Goal: Task Accomplishment & Management: Complete application form

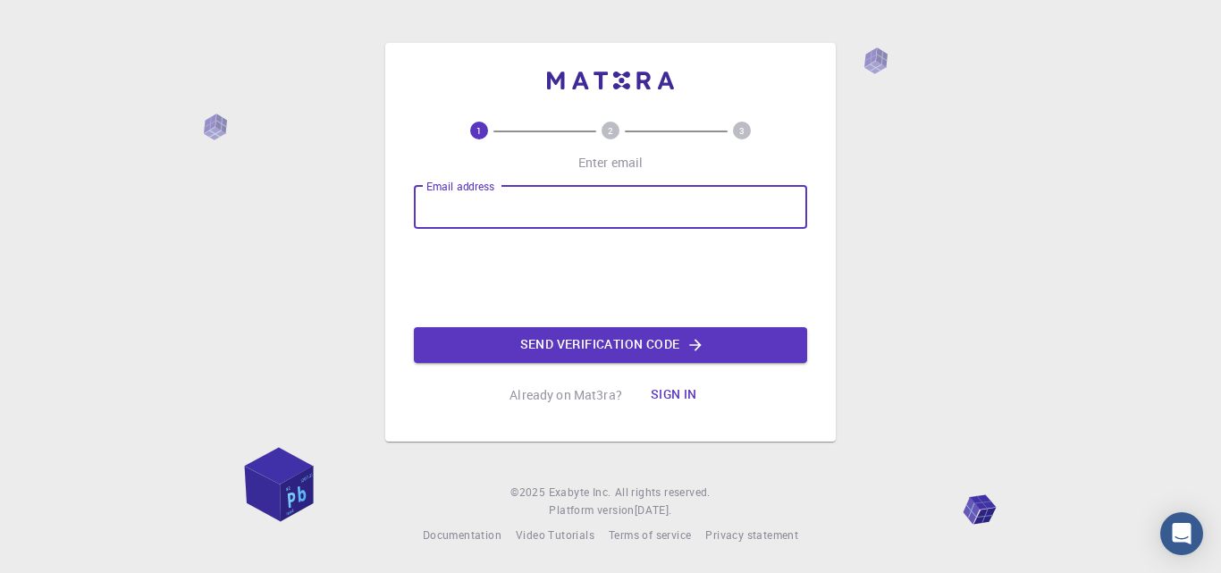
click at [583, 219] on input "Email address" at bounding box center [610, 207] width 393 height 43
paste input "[EMAIL_ADDRESS][DOMAIN_NAME]"
type input "[EMAIL_ADDRESS][DOMAIN_NAME]"
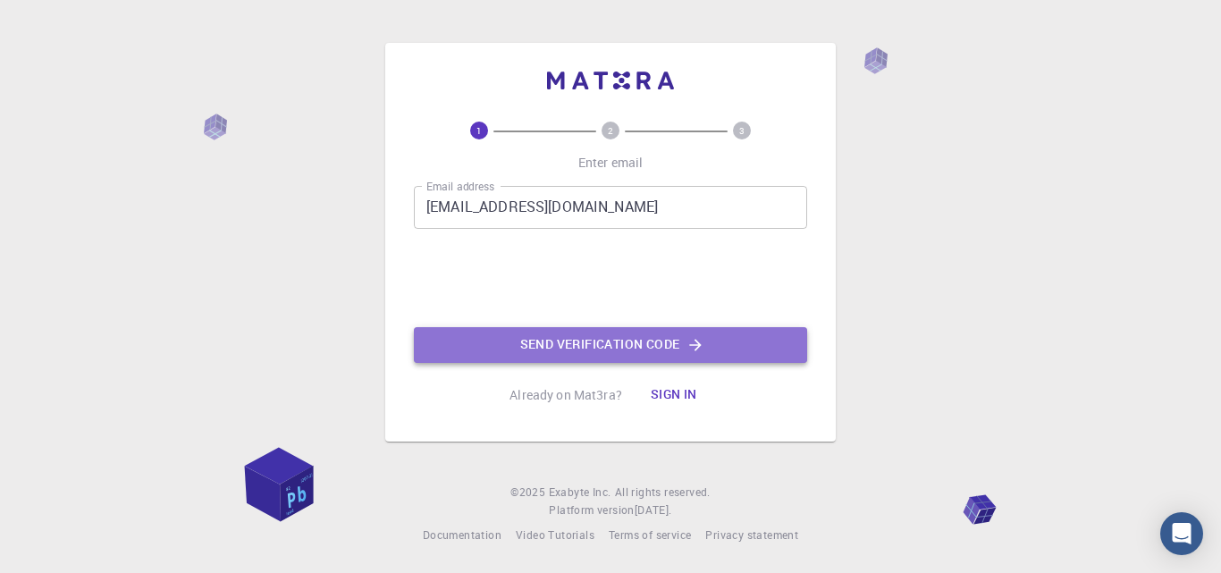
click at [517, 351] on button "Send verification code" at bounding box center [610, 345] width 393 height 36
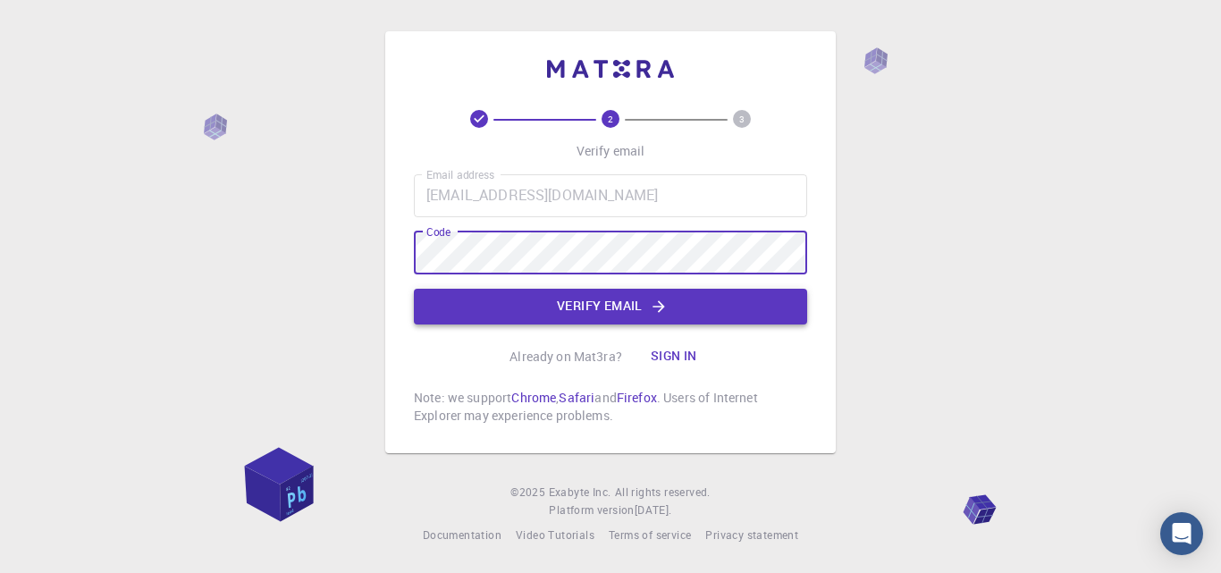
click at [603, 309] on button "Verify email" at bounding box center [610, 307] width 393 height 36
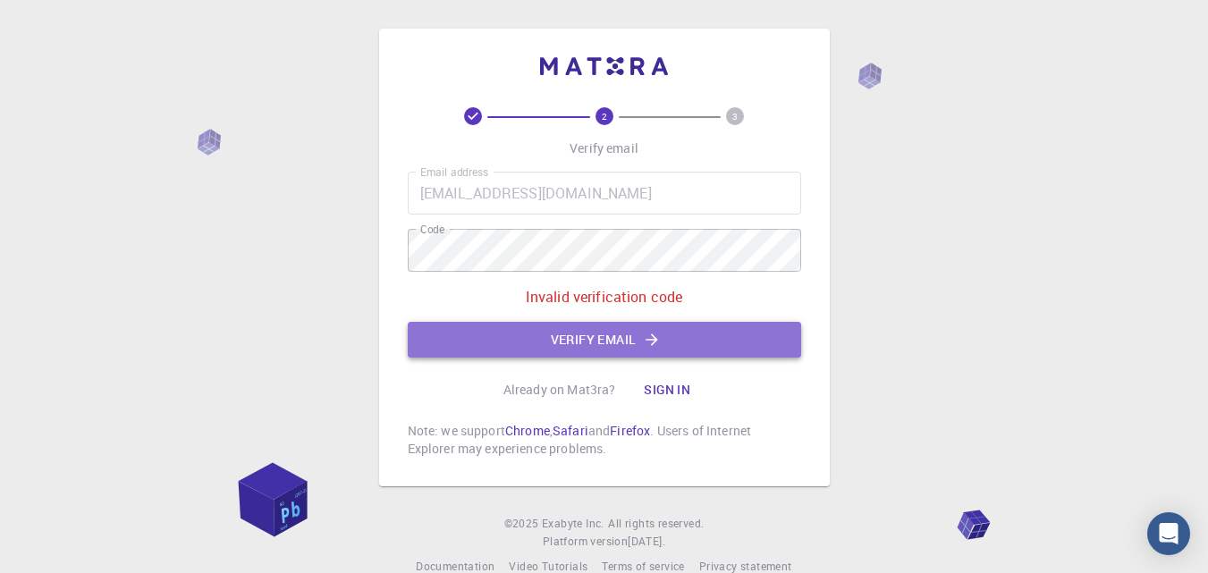
click at [552, 346] on button "Verify email" at bounding box center [604, 340] width 393 height 36
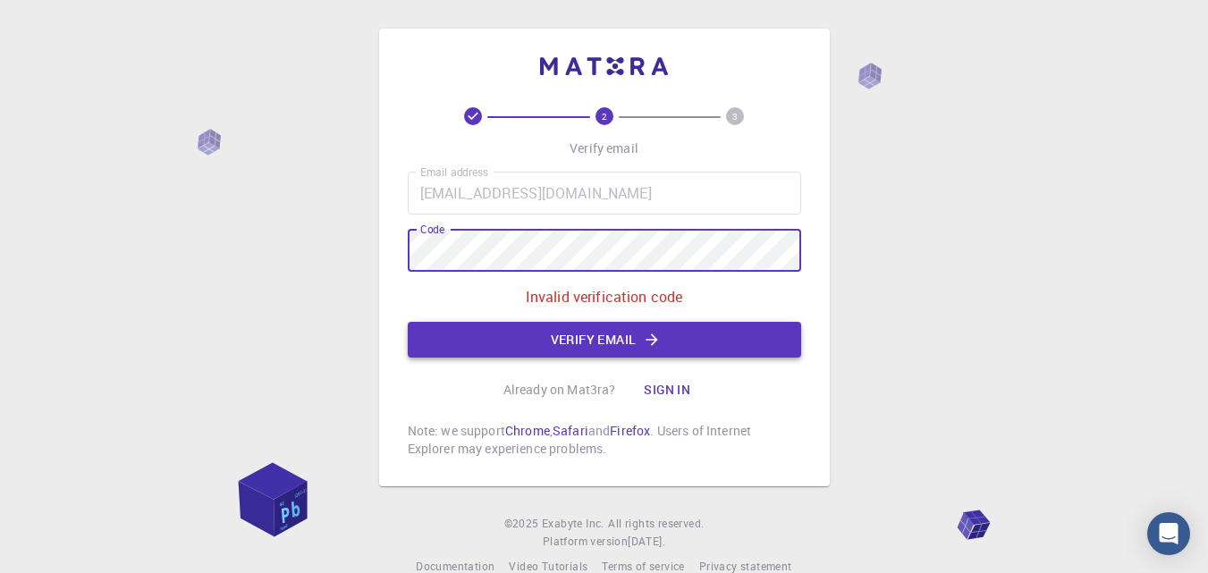
click at [521, 343] on button "Verify email" at bounding box center [604, 340] width 393 height 36
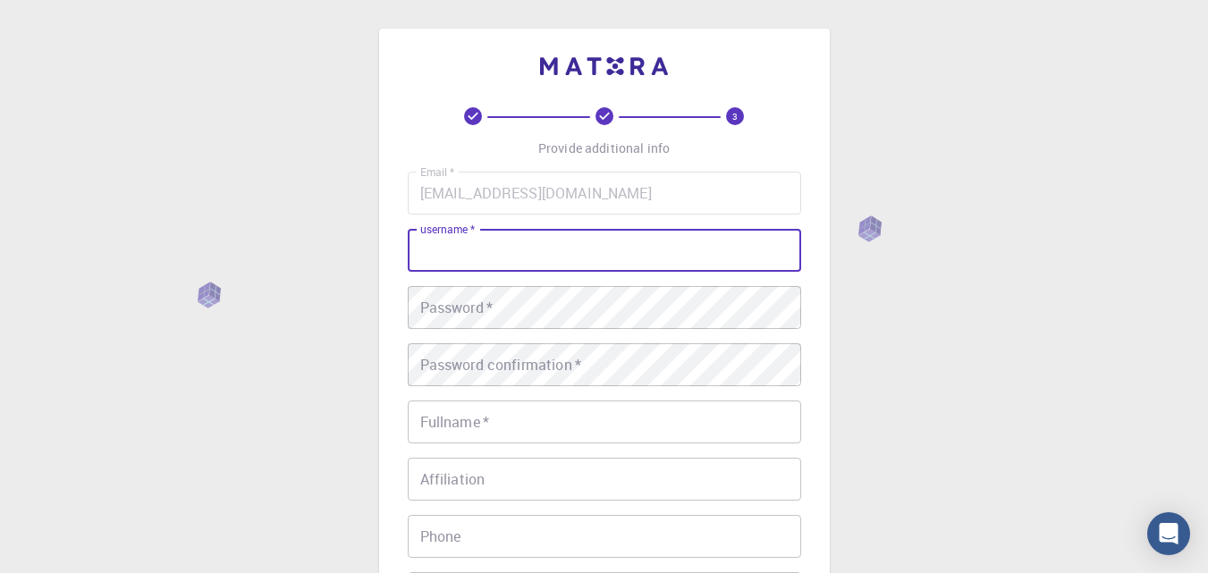
click at [521, 241] on input "username   *" at bounding box center [604, 250] width 393 height 43
type input "ni"
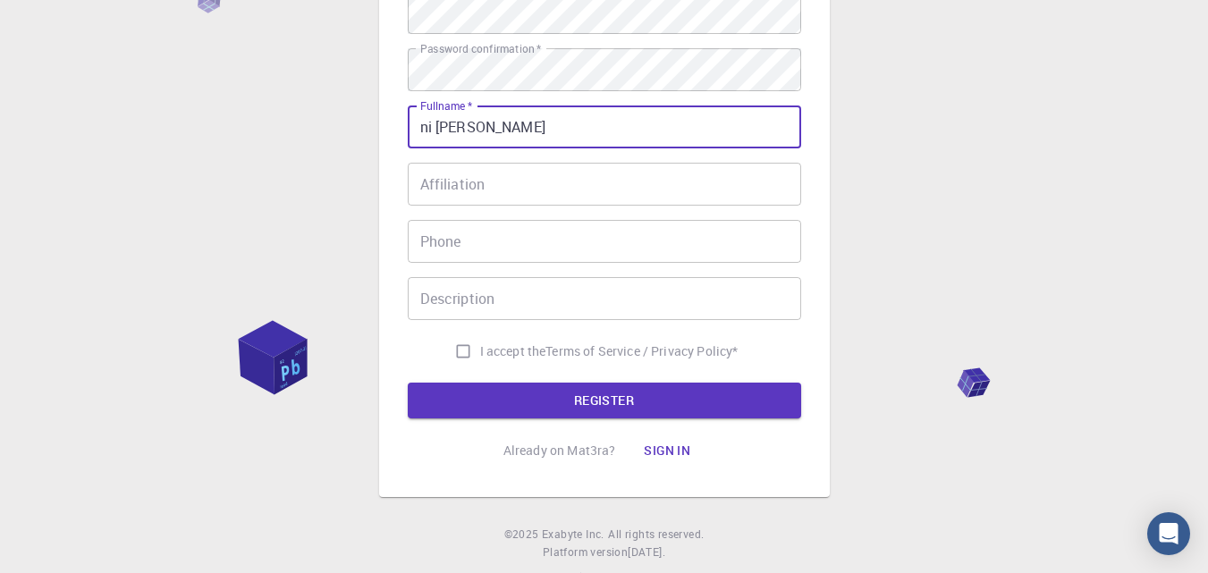
scroll to position [329, 0]
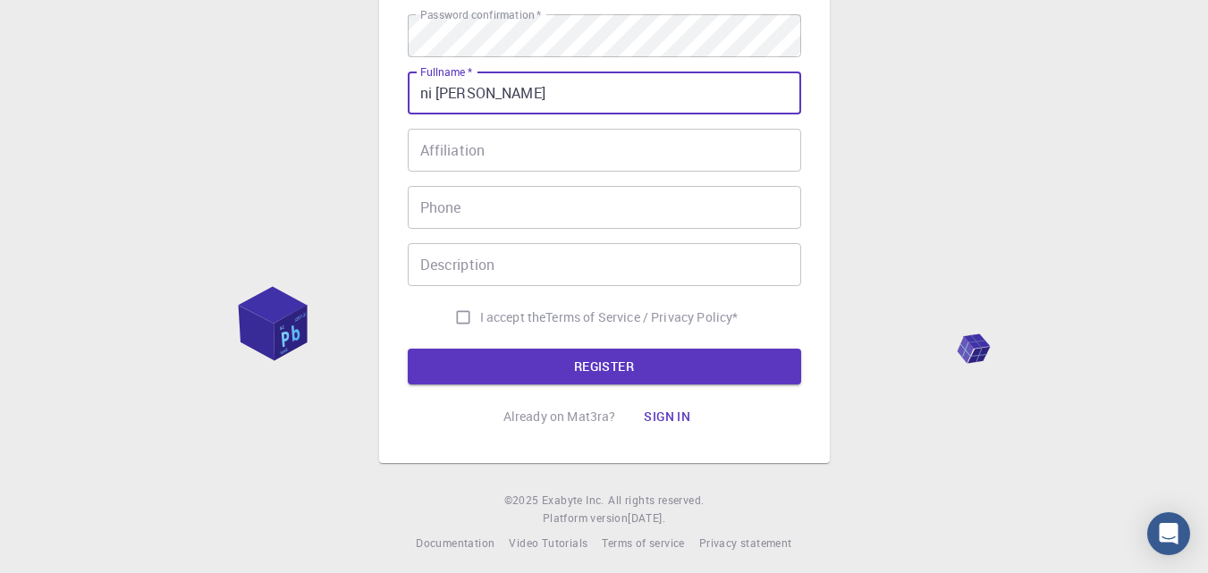
type input "ni [PERSON_NAME]"
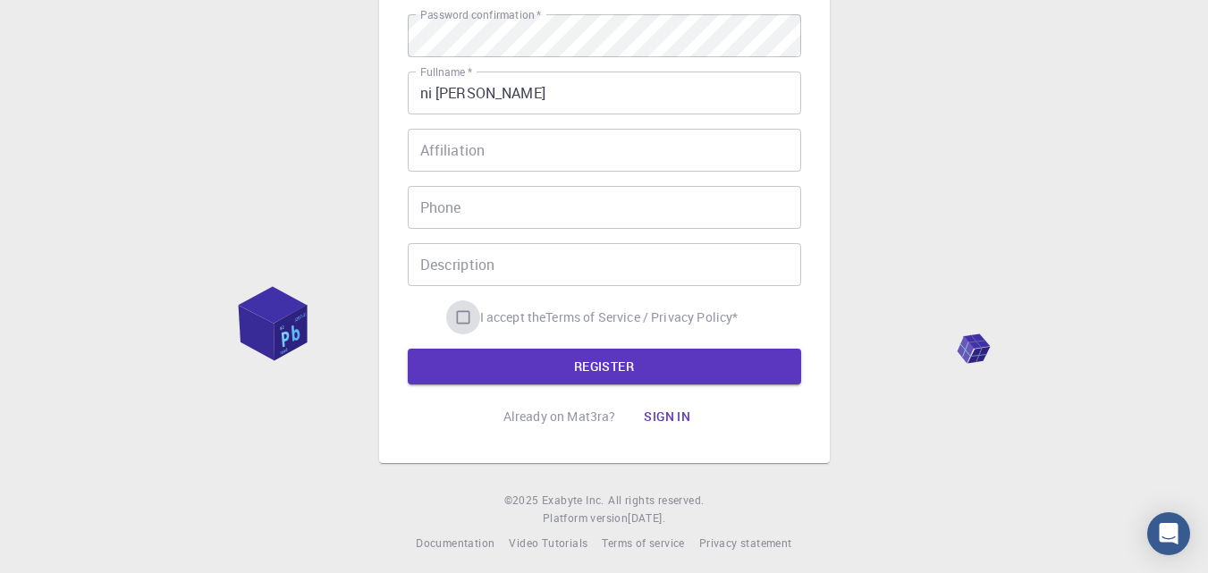
click at [460, 319] on input "I accept the Terms of Service / Privacy Policy *" at bounding box center [463, 317] width 34 height 34
checkbox input "true"
click at [502, 357] on button "REGISTER" at bounding box center [604, 367] width 393 height 36
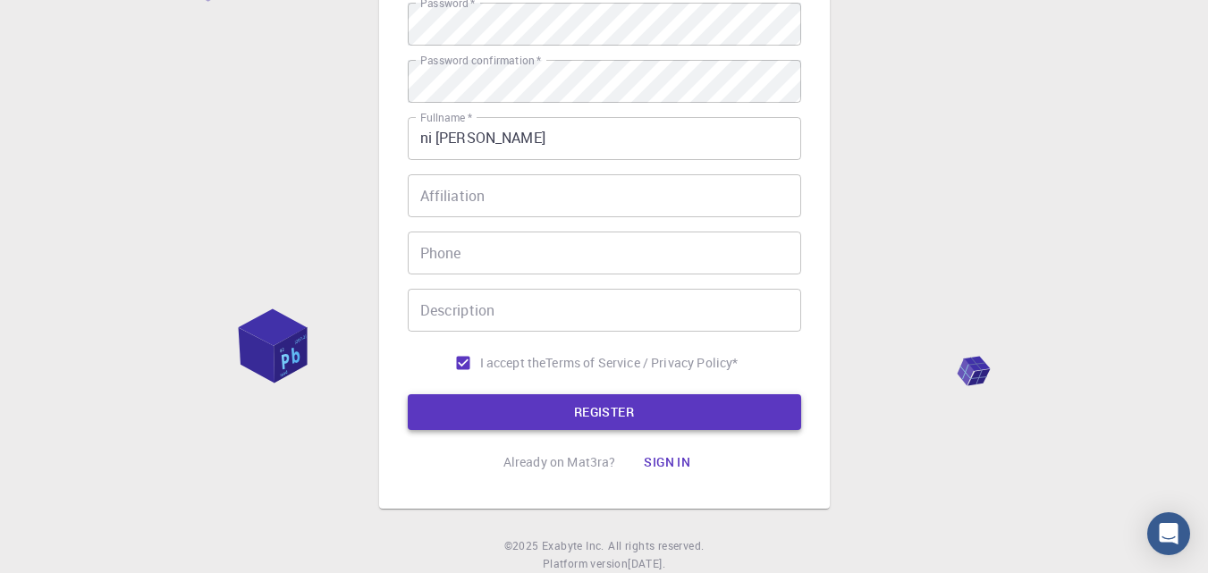
scroll to position [375, 0]
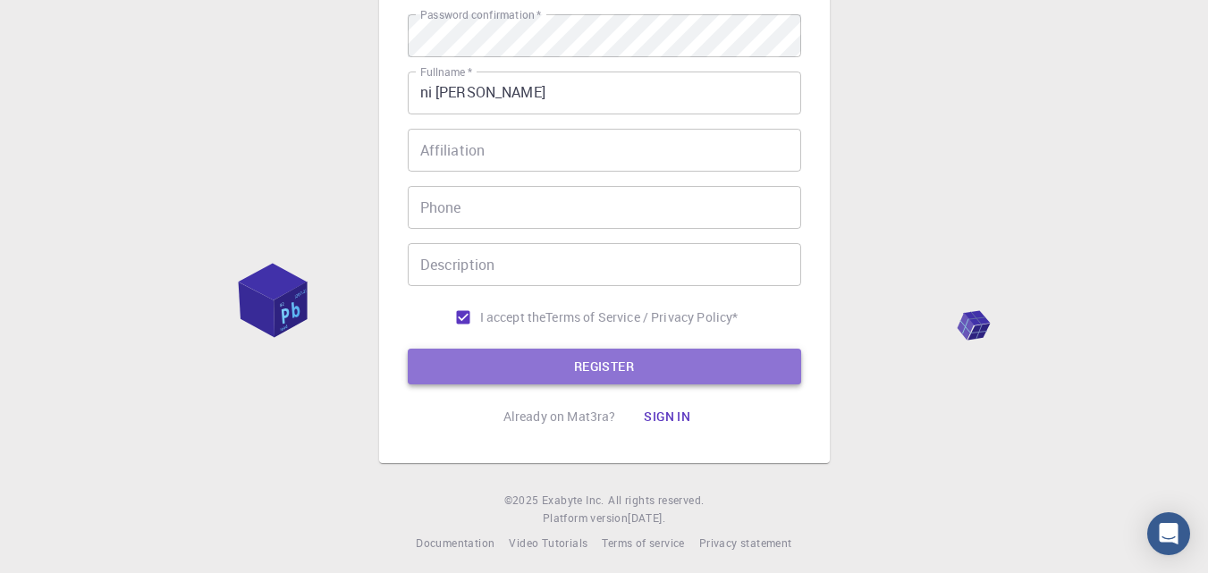
click at [522, 361] on button "REGISTER" at bounding box center [604, 367] width 393 height 36
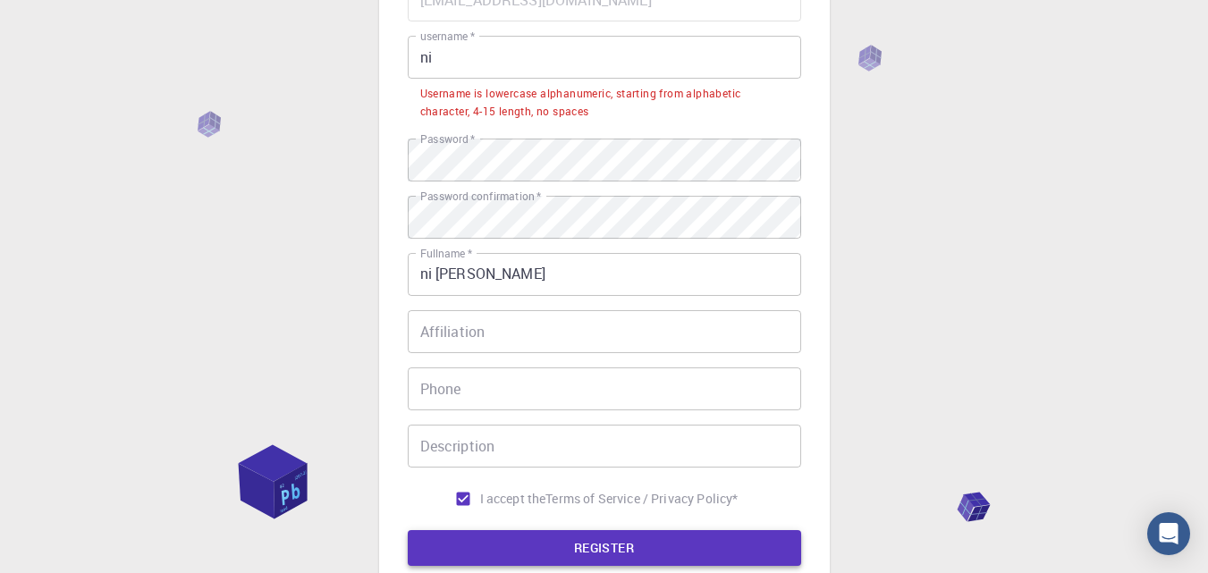
scroll to position [191, 0]
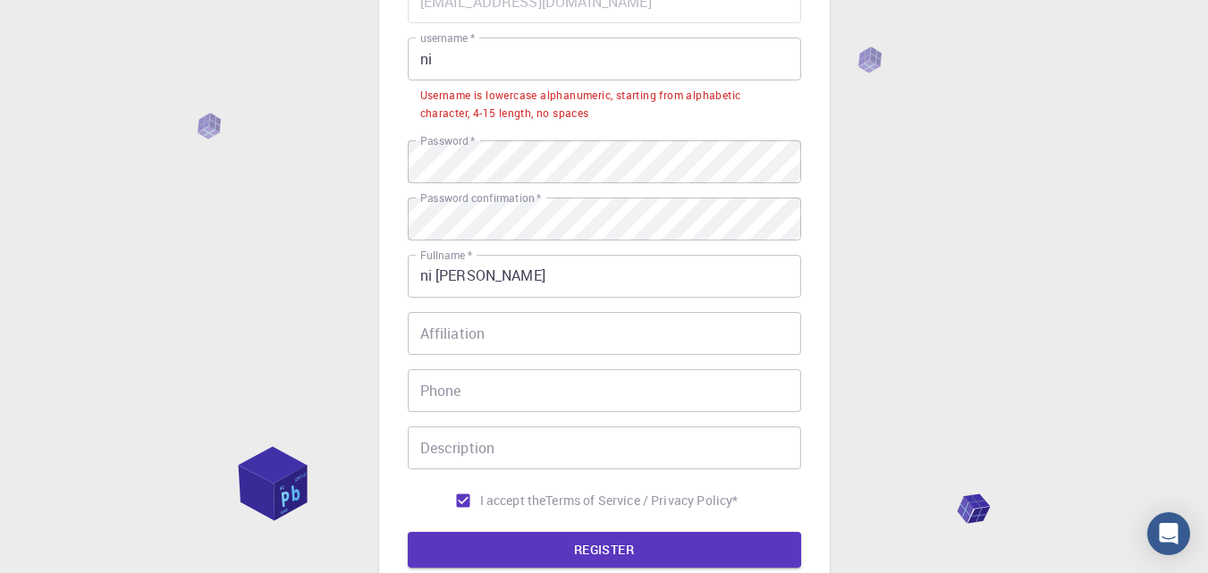
click at [449, 55] on input "ni" at bounding box center [604, 59] width 393 height 43
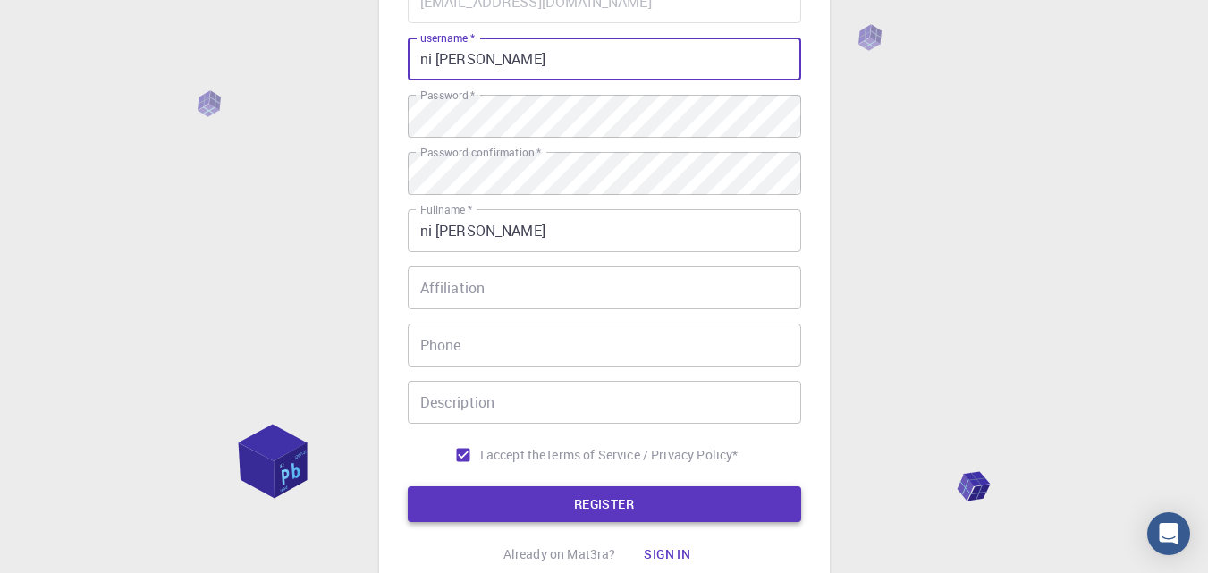
click at [561, 508] on button "REGISTER" at bounding box center [604, 504] width 393 height 36
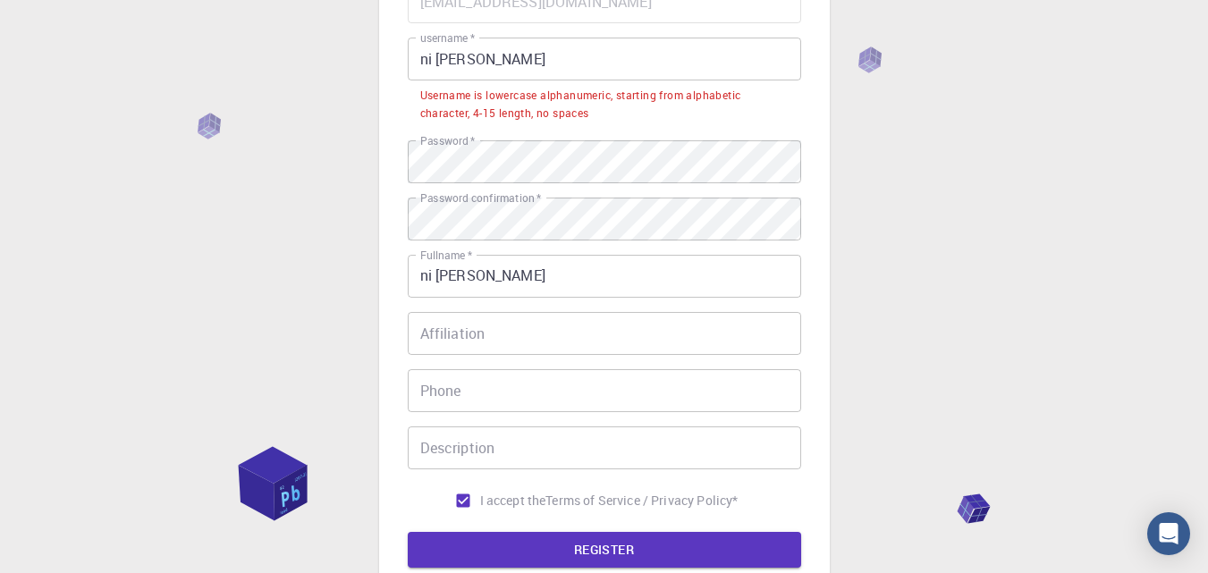
click at [503, 51] on input "ni [PERSON_NAME]" at bounding box center [604, 59] width 393 height 43
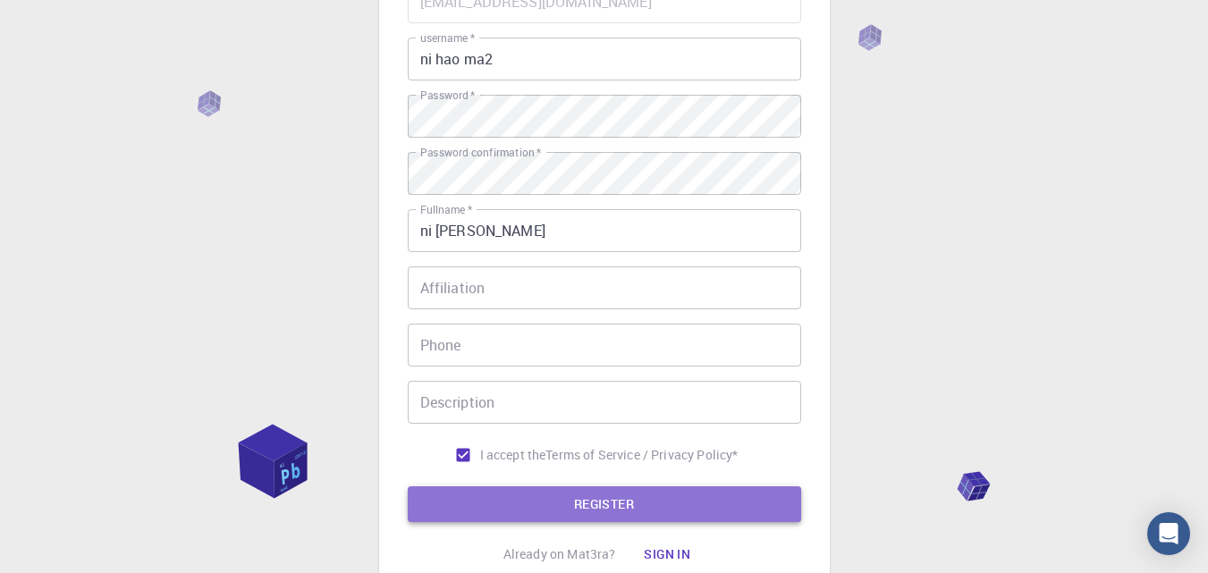
click at [568, 503] on button "REGISTER" at bounding box center [604, 504] width 393 height 36
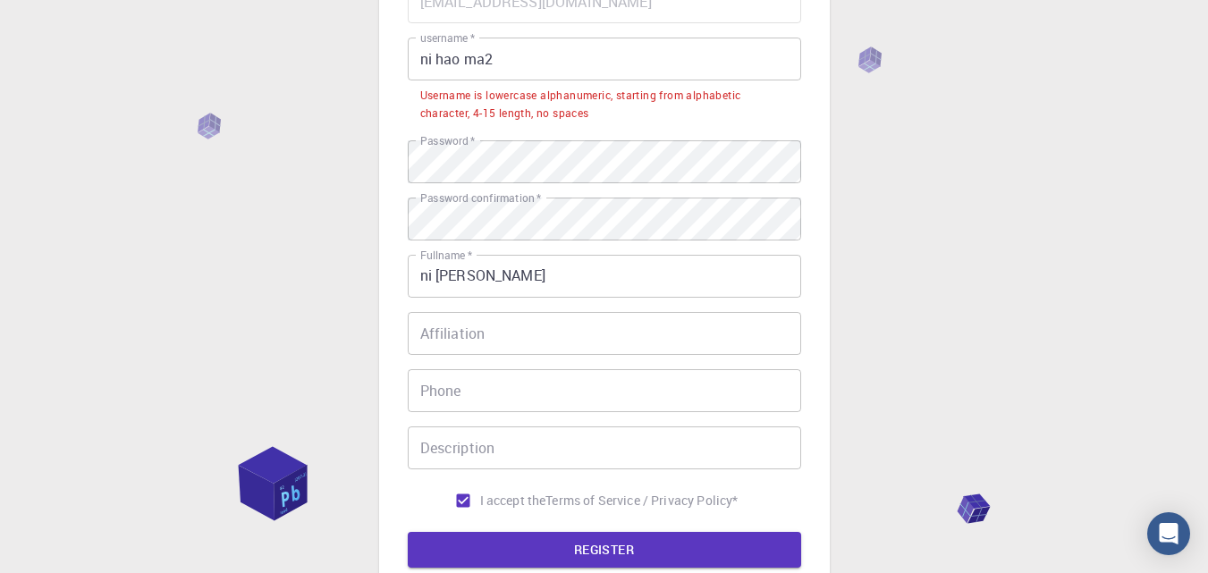
click at [443, 55] on input "ni hao ma2" at bounding box center [604, 59] width 393 height 43
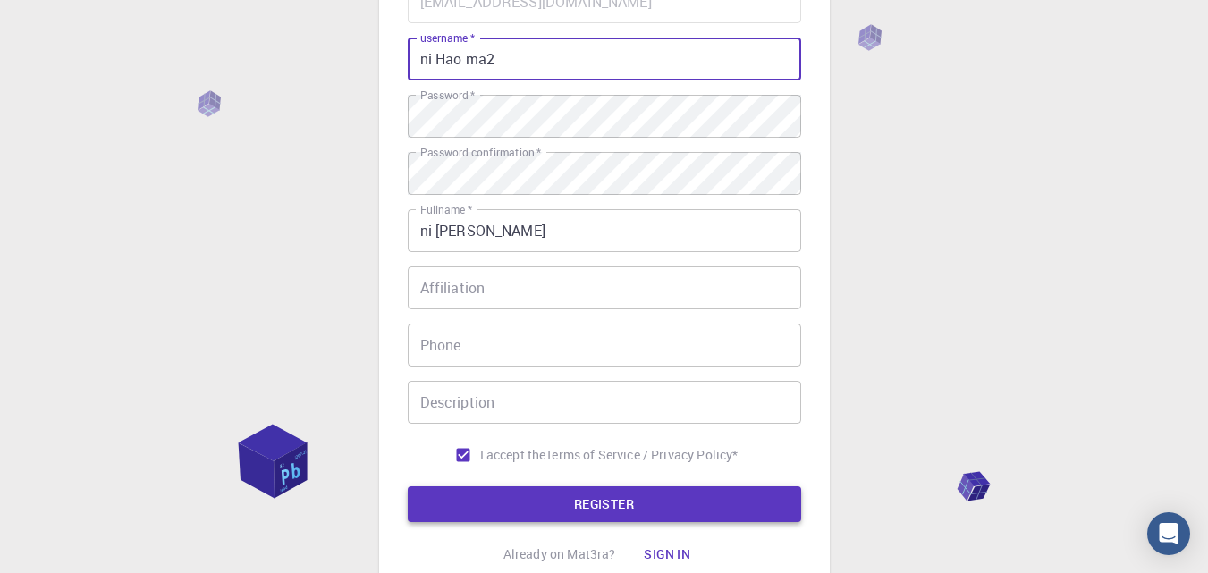
click at [598, 499] on button "REGISTER" at bounding box center [604, 504] width 393 height 36
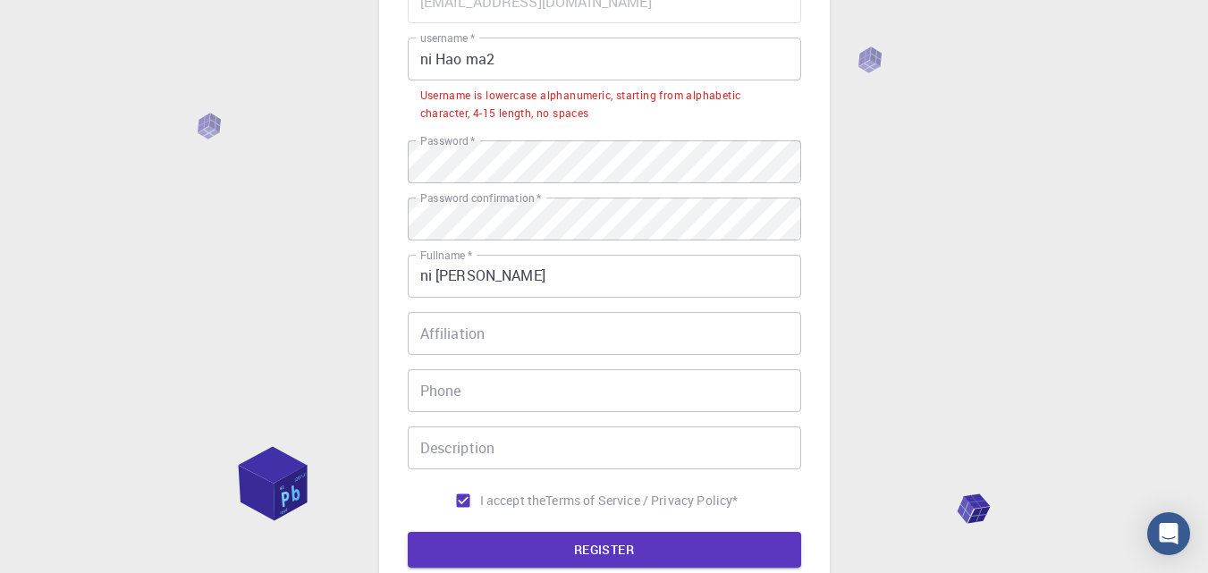
click at [501, 56] on input "ni Hao ma2" at bounding box center [604, 59] width 393 height 43
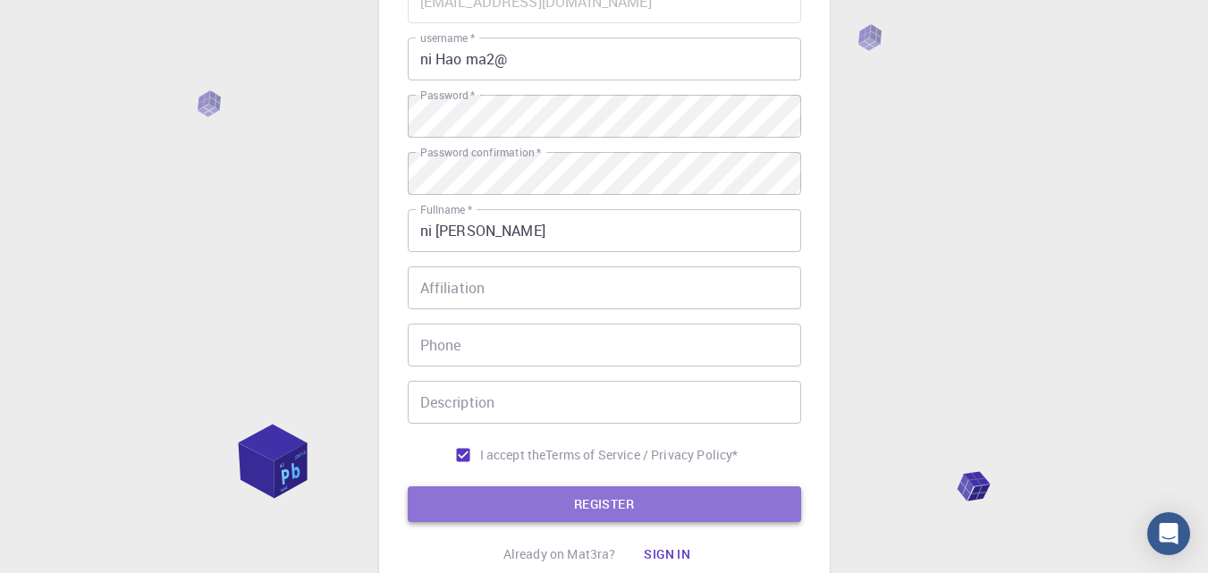
click at [585, 494] on button "REGISTER" at bounding box center [604, 504] width 393 height 36
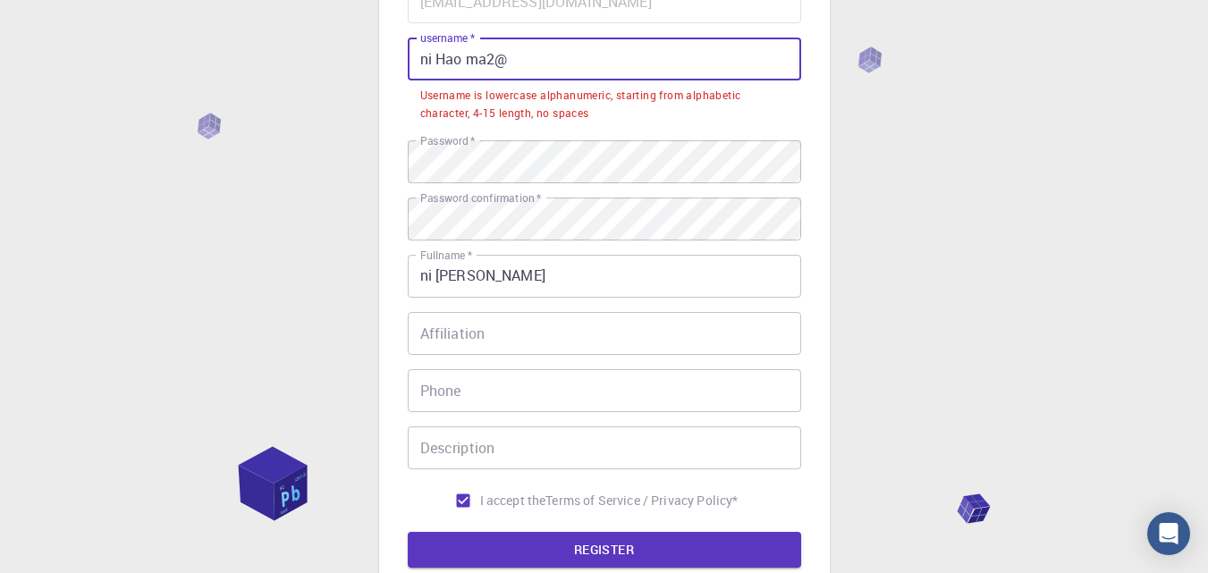
click at [463, 57] on input "ni Hao ma2@" at bounding box center [604, 59] width 393 height 43
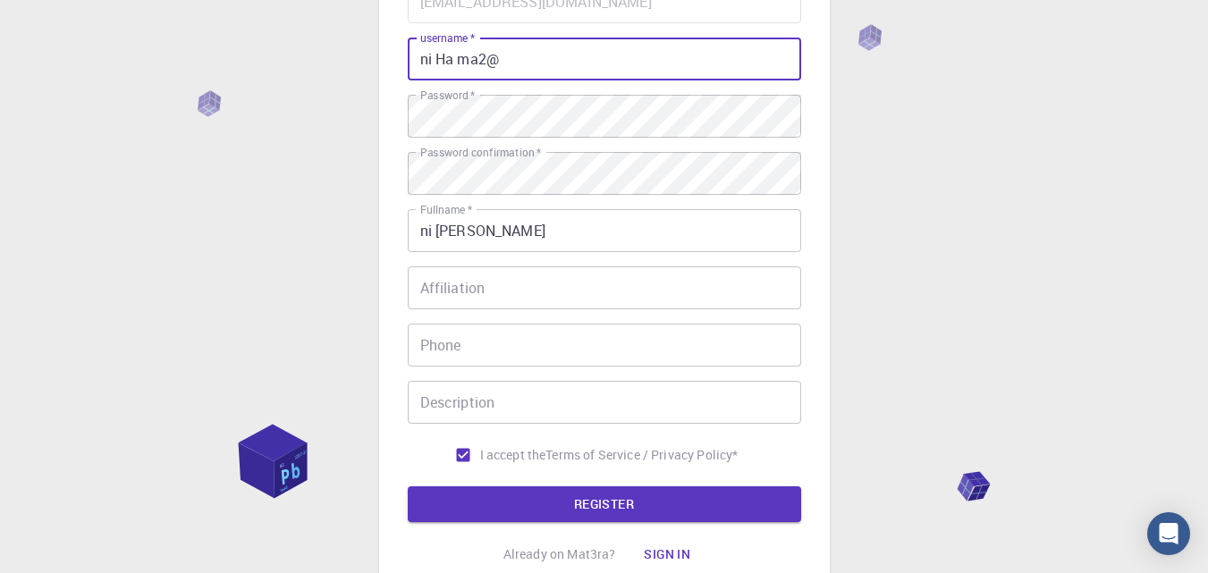
click at [459, 57] on input "ni Ha ma2@" at bounding box center [604, 59] width 393 height 43
click at [434, 58] on input "ni Hama2@" at bounding box center [604, 59] width 393 height 43
click at [446, 62] on input "niHama2@" at bounding box center [604, 59] width 393 height 43
click at [597, 515] on button "REGISTER" at bounding box center [604, 504] width 393 height 36
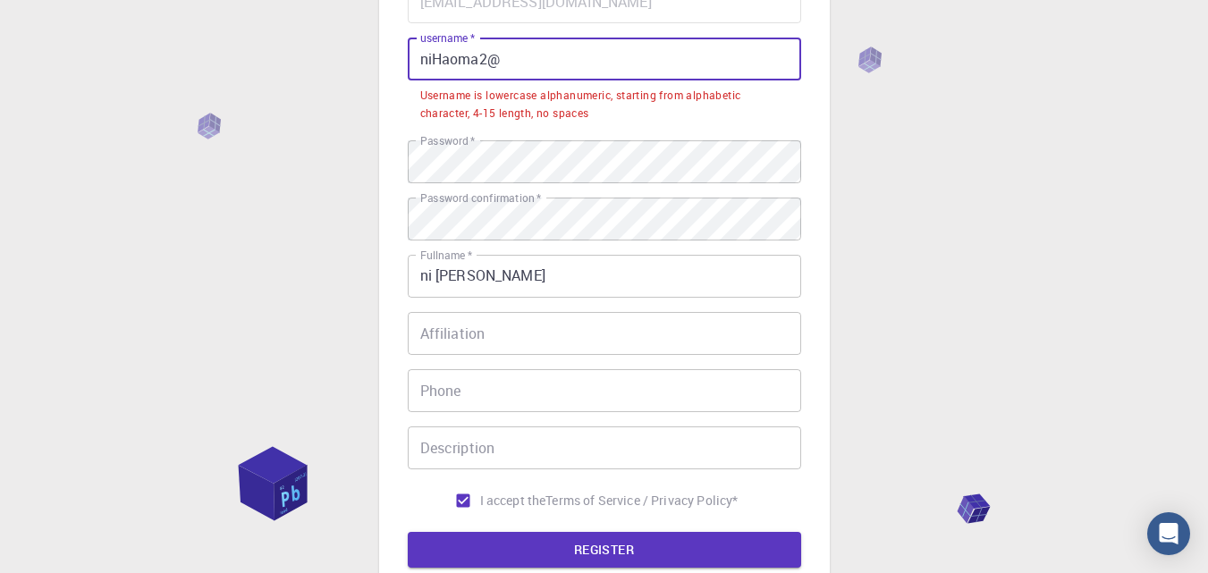
click at [508, 53] on input "niHaoma2@" at bounding box center [604, 59] width 393 height 43
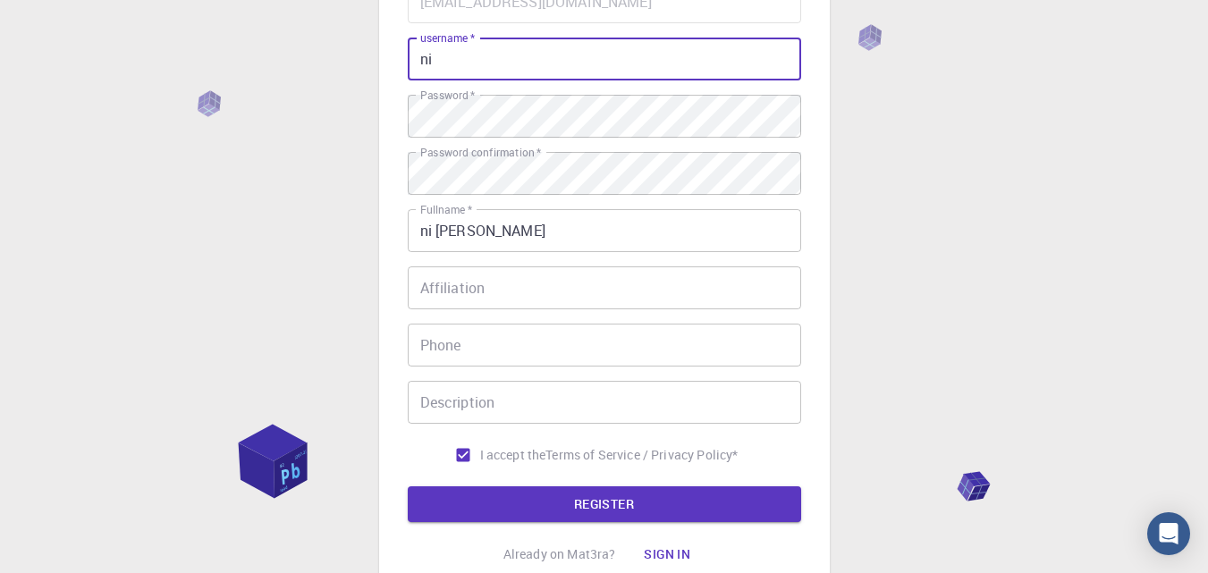
type input "n"
click at [502, 502] on button "REGISTER" at bounding box center [604, 504] width 393 height 36
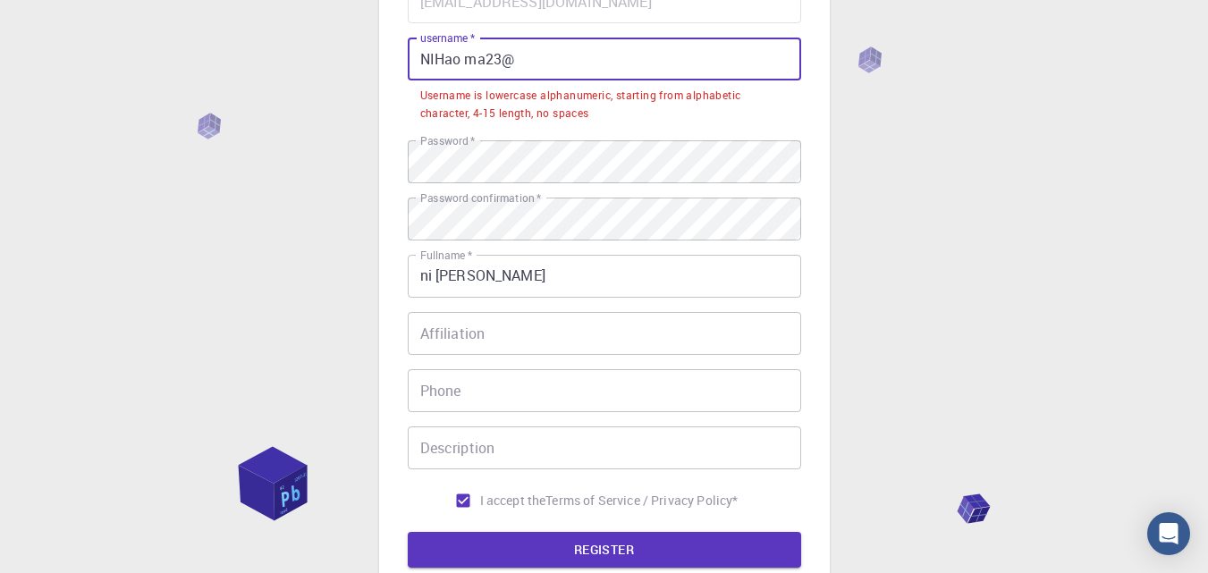
click at [541, 55] on input "NIHao ma23@" at bounding box center [604, 59] width 393 height 43
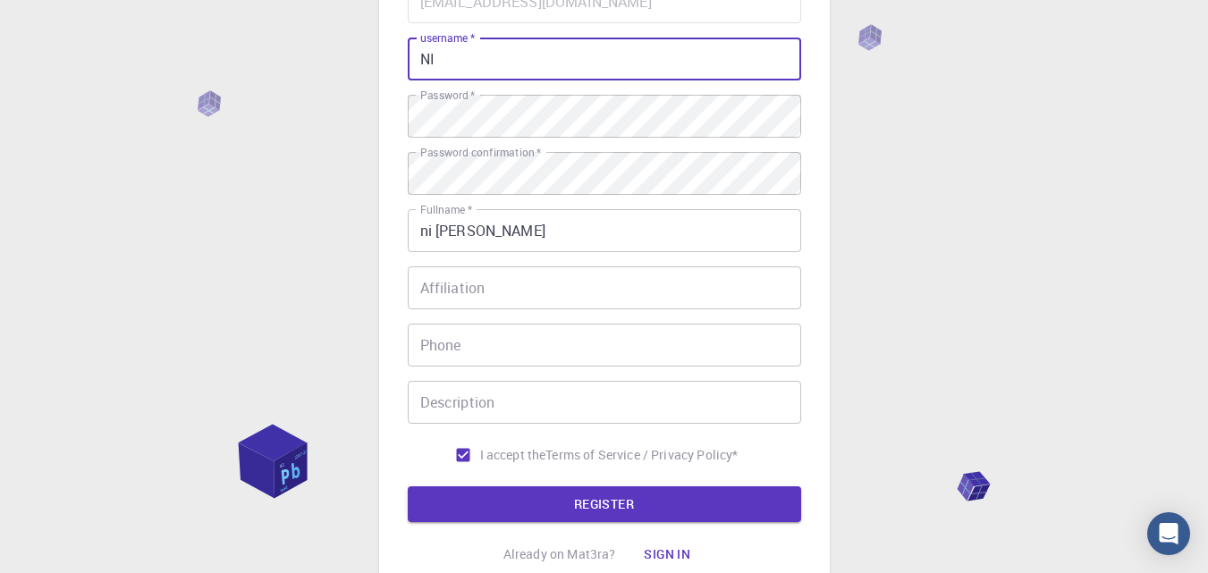
type input "N"
type input "nihaoma"
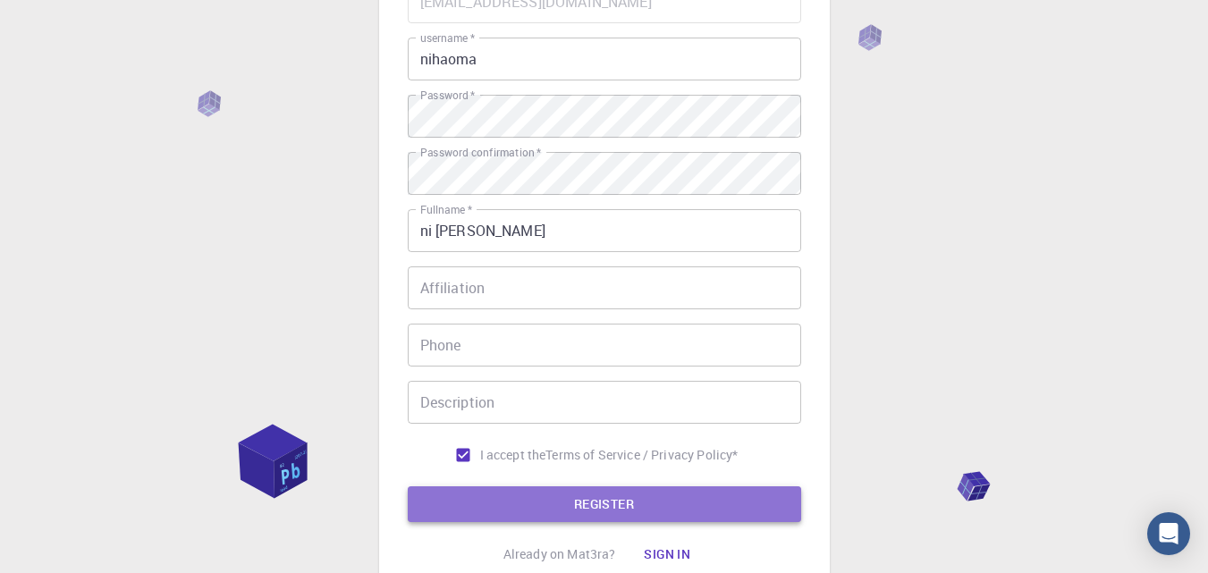
click at [577, 500] on button "REGISTER" at bounding box center [604, 504] width 393 height 36
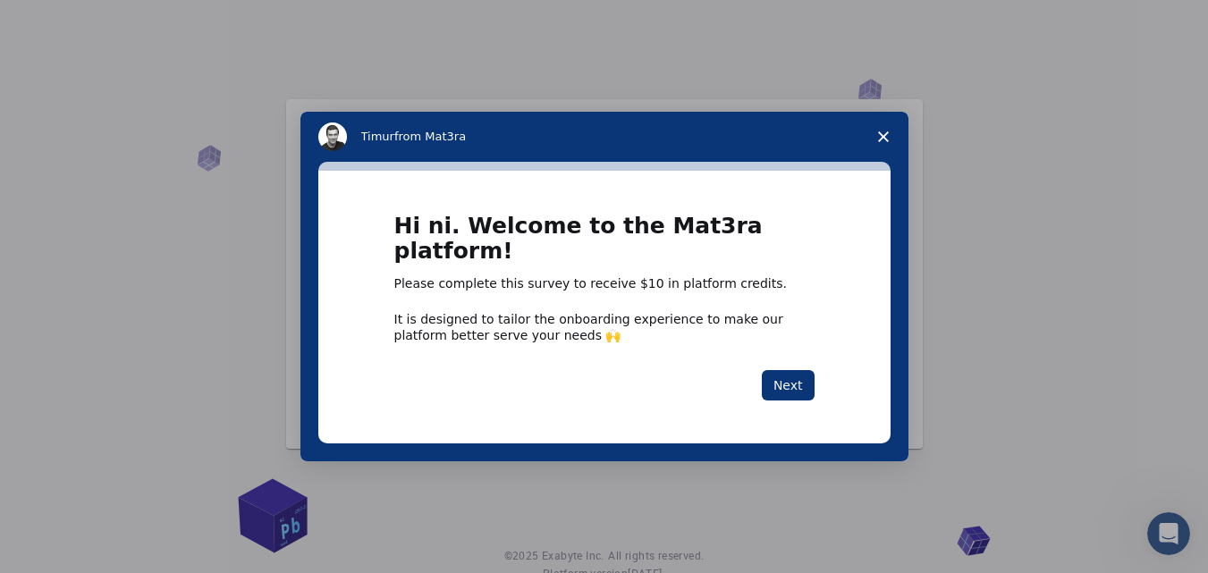
click at [884, 142] on icon "Close survey" at bounding box center [883, 136] width 11 height 11
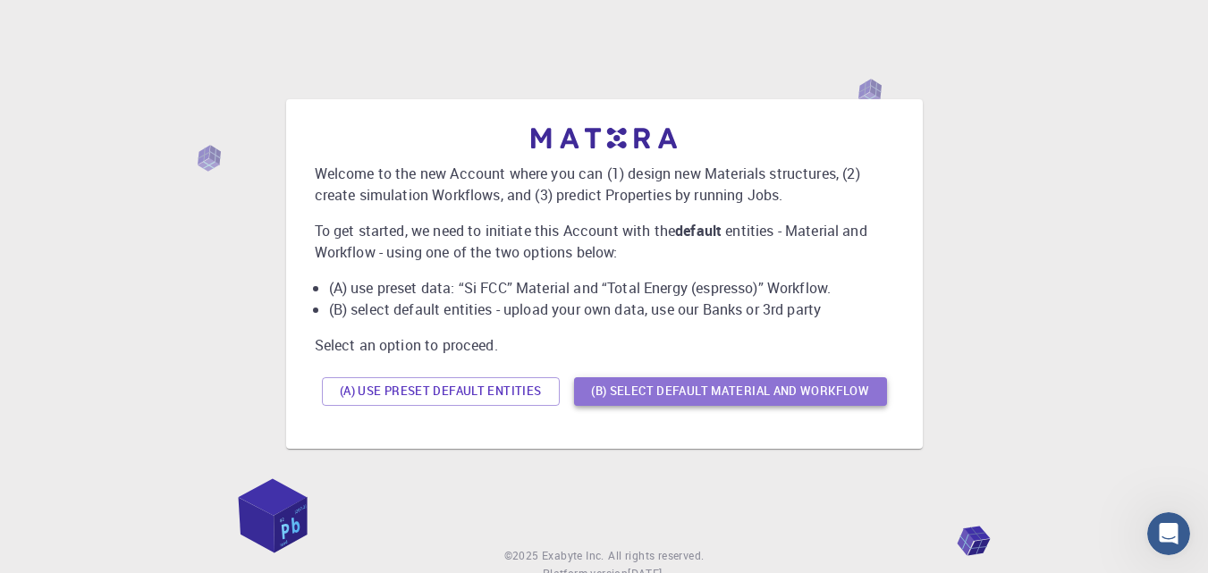
click at [657, 380] on button "(B) Select default material and workflow" at bounding box center [730, 391] width 313 height 29
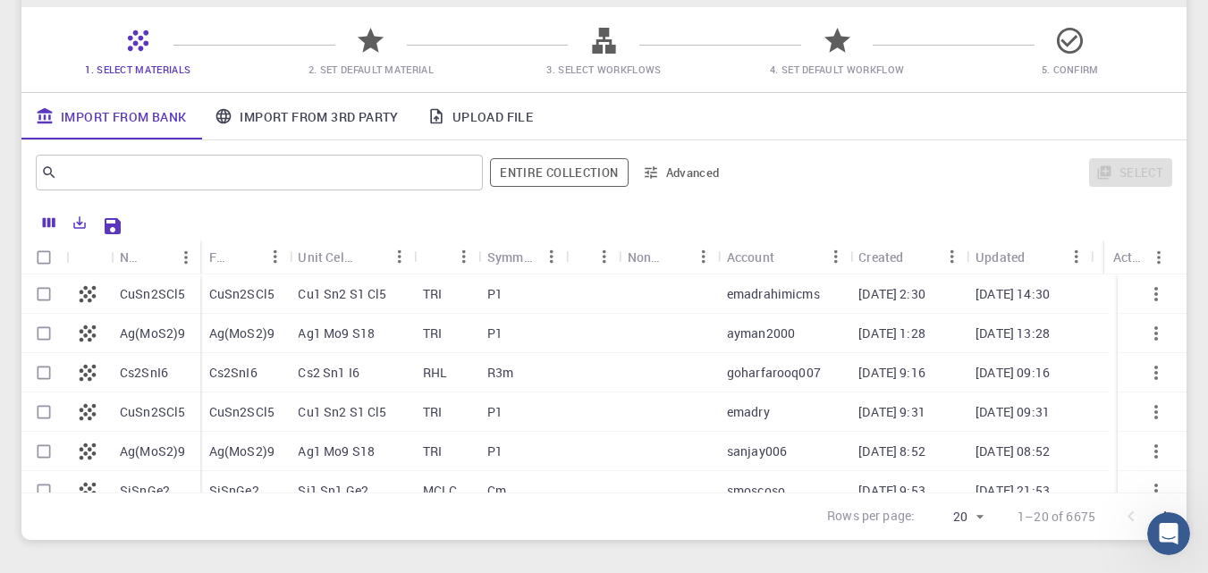
scroll to position [89, 0]
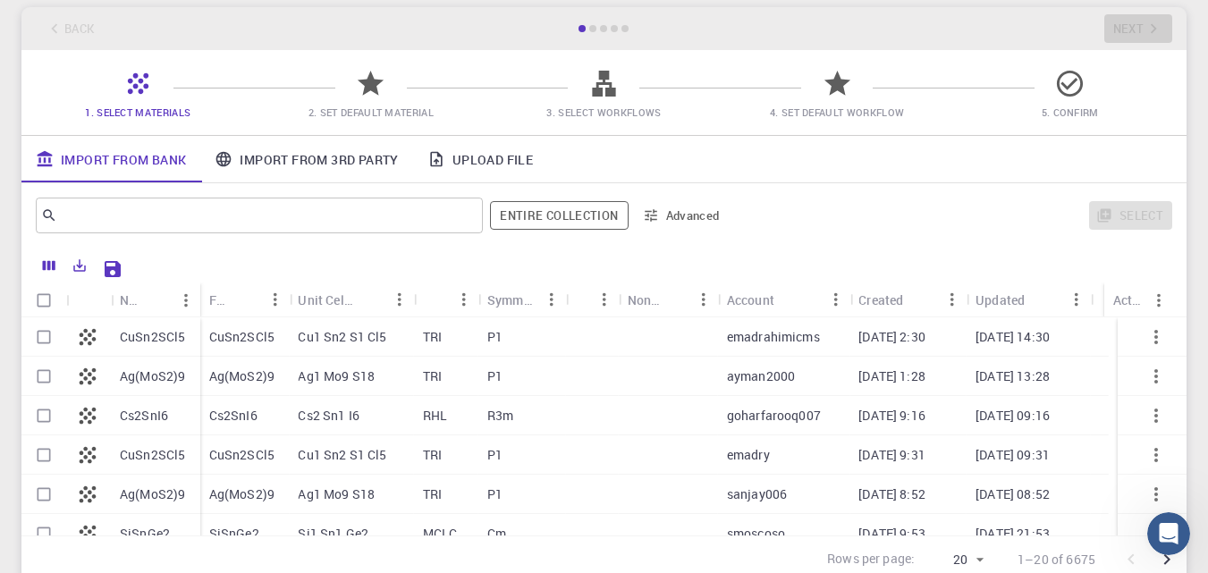
click at [341, 331] on p "Cu1 Sn2 S1 Cl5" at bounding box center [342, 337] width 89 height 18
checkbox input "true"
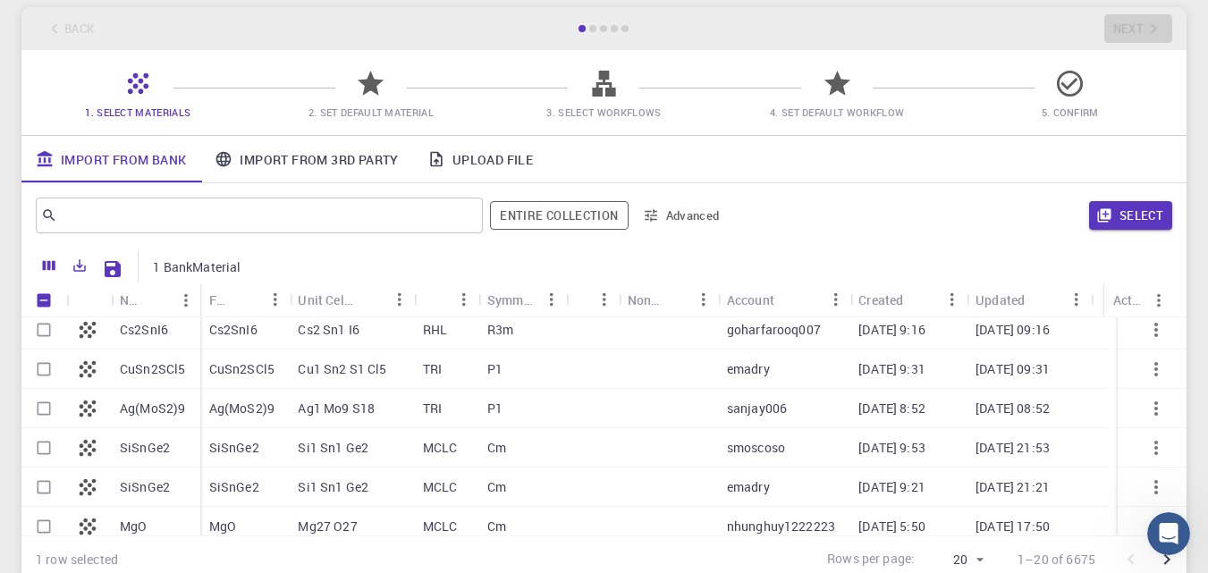
scroll to position [111, 0]
